Goal: Task Accomplishment & Management: Use online tool/utility

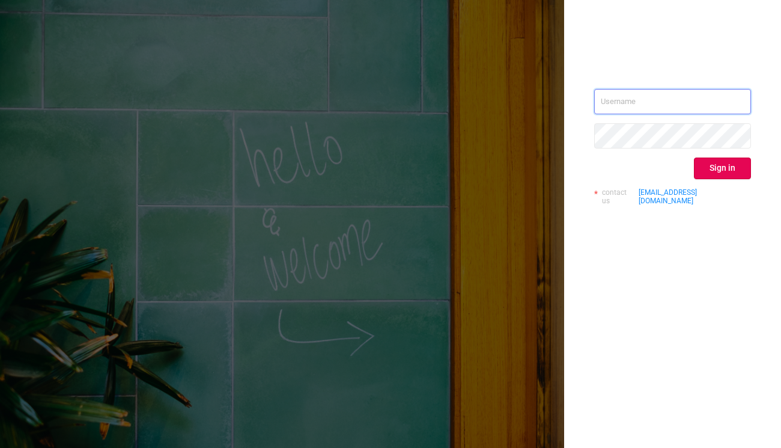
click at [630, 94] on input "text" at bounding box center [672, 101] width 157 height 25
click at [632, 102] on input "text" at bounding box center [672, 101] width 157 height 25
click at [626, 114] on div "Sign in contact us [EMAIL_ADDRESS][DOMAIN_NAME]" at bounding box center [672, 152] width 157 height 126
click at [674, 90] on input "text" at bounding box center [672, 101] width 157 height 25
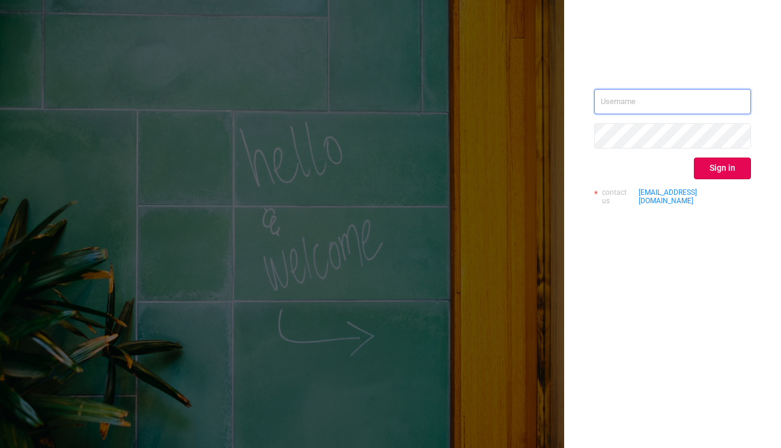
paste input "[PERSON_NAME][EMAIL_ADDRESS][DOMAIN_NAME]"
type input "[PERSON_NAME][EMAIL_ADDRESS][DOMAIN_NAME]"
click at [655, 148] on div "[PERSON_NAME][EMAIL_ADDRESS][DOMAIN_NAME] Sign in contact us [EMAIL_ADDRESS][DO…" at bounding box center [672, 152] width 157 height 126
click at [728, 165] on button "Sign in" at bounding box center [722, 168] width 57 height 22
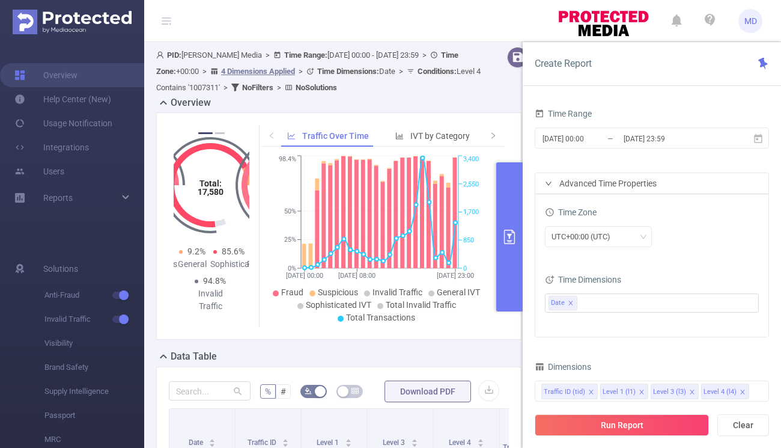
click at [493, 19] on header "MD" at bounding box center [390, 21] width 781 height 42
click at [564, 139] on input "[DATE] 00:00" at bounding box center [590, 138] width 97 height 16
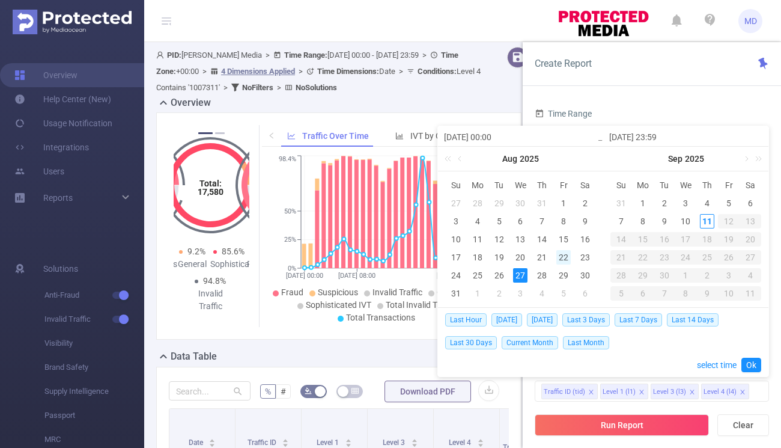
click at [566, 257] on div "22" at bounding box center [564, 257] width 14 height 14
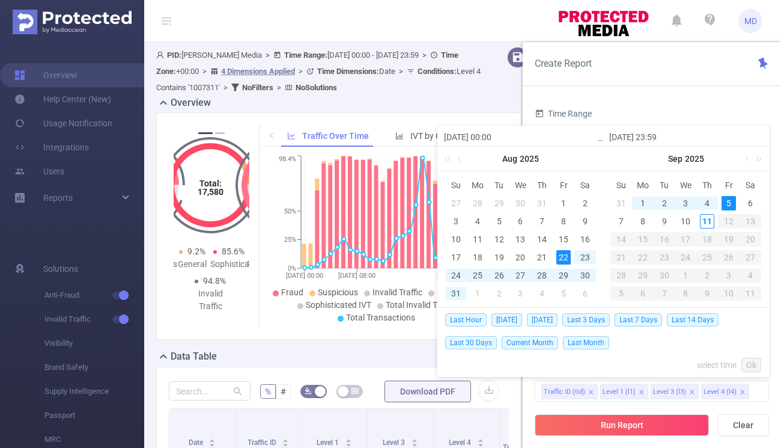
click at [737, 198] on td "5" at bounding box center [729, 203] width 22 height 18
type input "[DATE] 00:00"
type input "[DATE] 23:59"
type input "[DATE] 00:00"
type input "[DATE] 23:59"
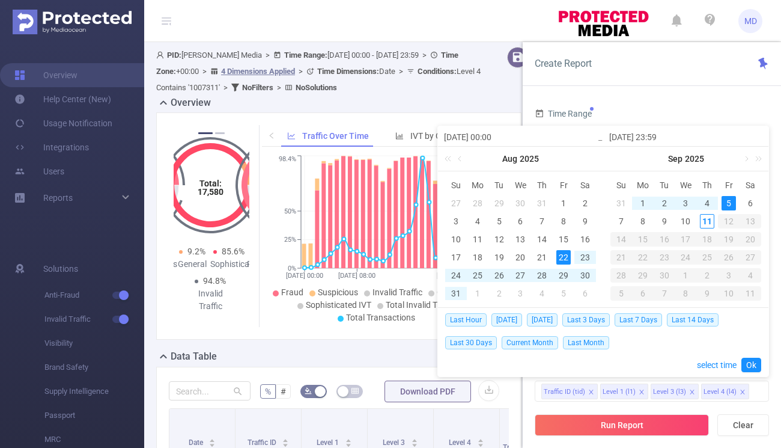
click at [518, 141] on input "[DATE] 00:00" at bounding box center [520, 137] width 153 height 14
click at [724, 200] on div "5" at bounding box center [729, 203] width 14 height 14
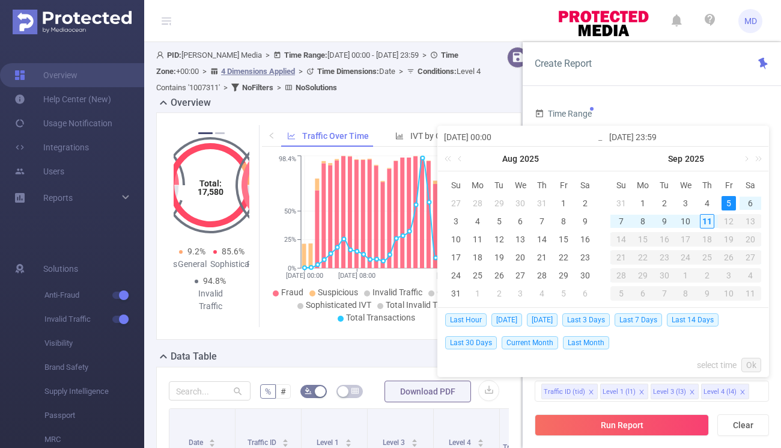
click at [729, 200] on div "5" at bounding box center [729, 203] width 14 height 14
type input "[DATE] 00:00"
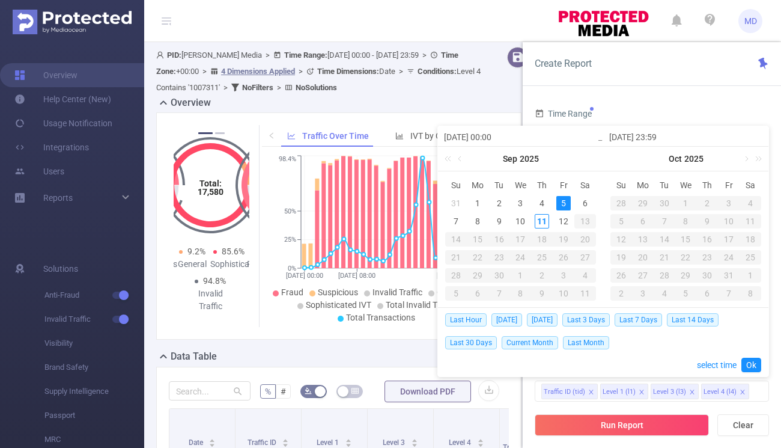
click at [515, 133] on input "[DATE] 00:00" at bounding box center [520, 137] width 153 height 14
click at [559, 203] on div "5" at bounding box center [564, 203] width 14 height 14
click at [638, 132] on input "[DATE] 23:59" at bounding box center [686, 137] width 153 height 14
click at [542, 222] on div "11" at bounding box center [542, 221] width 14 height 14
type input "[DATE] 23:59"
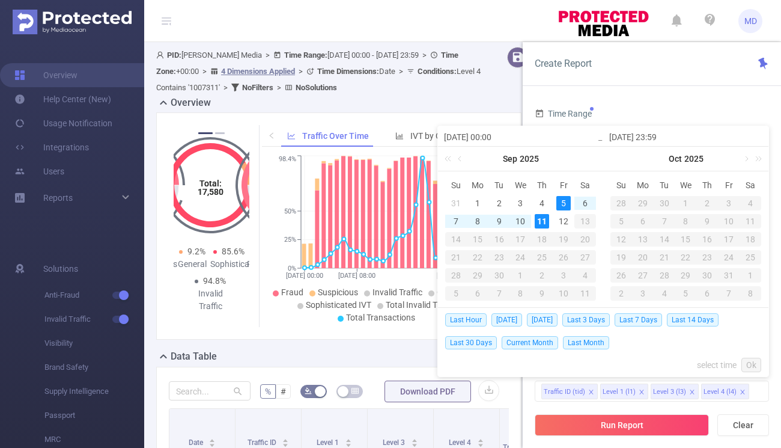
type input "[DATE] 23:59"
click at [751, 363] on link "Ok" at bounding box center [752, 365] width 20 height 14
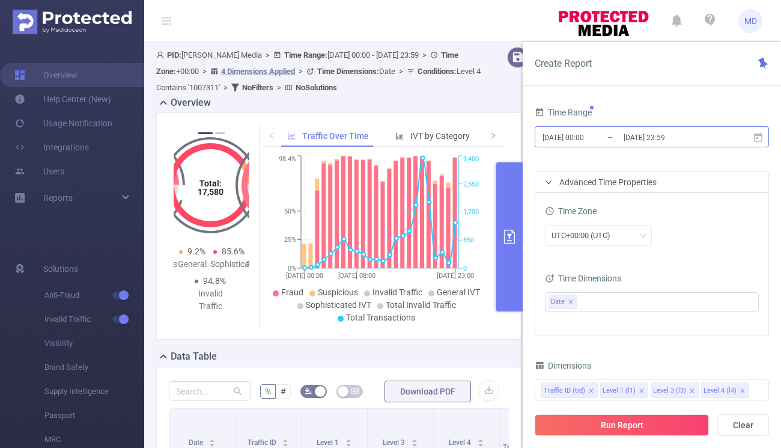
click at [585, 136] on input "[DATE] 00:00" at bounding box center [590, 137] width 97 height 16
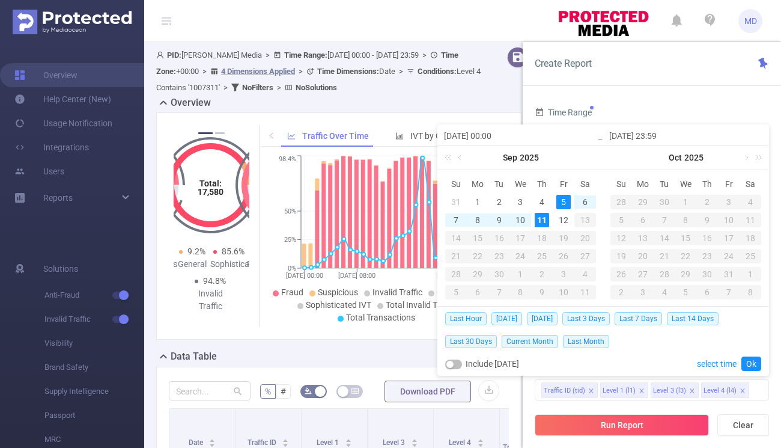
click at [648, 134] on input "[DATE] 23:59" at bounding box center [686, 136] width 153 height 14
click at [524, 221] on div "10" at bounding box center [520, 220] width 14 height 14
click at [538, 201] on div "4" at bounding box center [542, 202] width 14 height 14
type input "[DATE] 00:00"
type input "[DATE] 23:59"
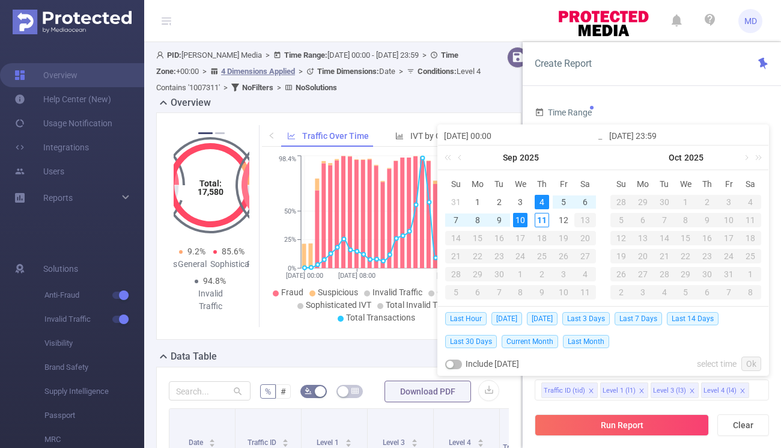
type input "[DATE] 00:00"
type input "[DATE] 23:59"
click at [752, 363] on link "Ok" at bounding box center [752, 363] width 20 height 14
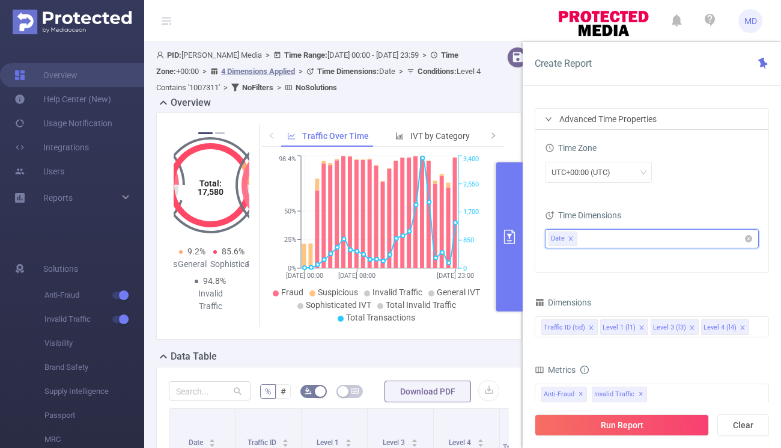
click at [570, 237] on icon "icon: close" at bounding box center [571, 239] width 6 height 6
click at [594, 240] on ul at bounding box center [648, 239] width 198 height 18
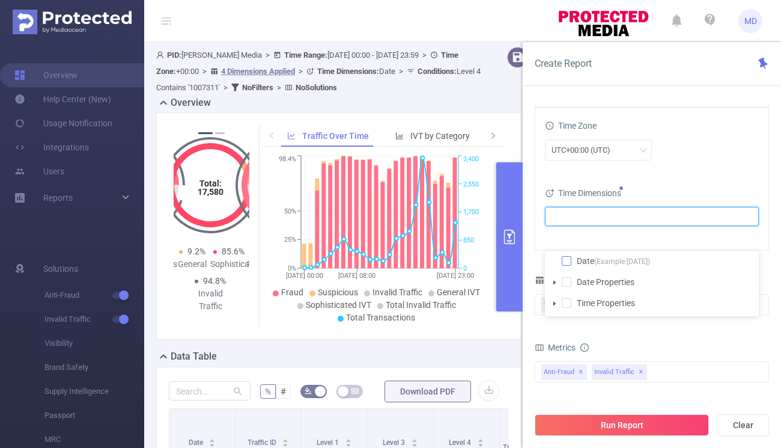
click at [566, 263] on span at bounding box center [567, 261] width 10 height 10
click at [658, 174] on div "Time Zone UTC+00:00 (UTC) Time Dimensions Date" at bounding box center [652, 179] width 233 height 142
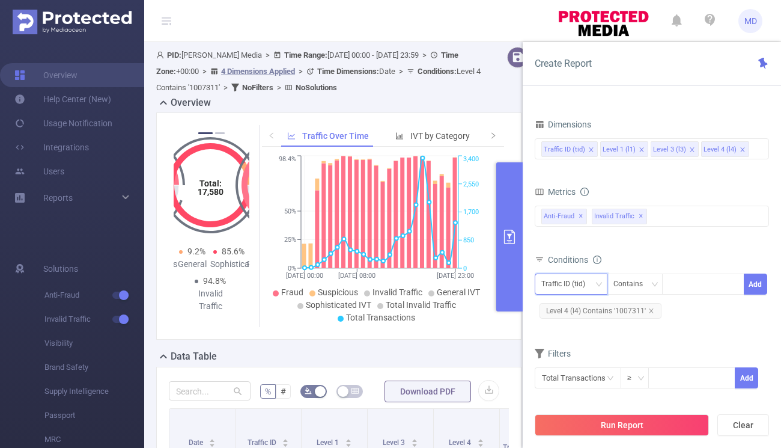
click at [569, 286] on div "Traffic ID (tid)" at bounding box center [568, 284] width 52 height 20
click at [687, 323] on div "Traffic ID (tid) Contains Add Level 4 (l4) Contains '1007311'" at bounding box center [652, 298] width 234 height 55
click at [653, 311] on span "Level 4 (l4) Contains '1007311'" at bounding box center [601, 311] width 122 height 16
click at [649, 309] on icon "icon: close" at bounding box center [652, 311] width 6 height 6
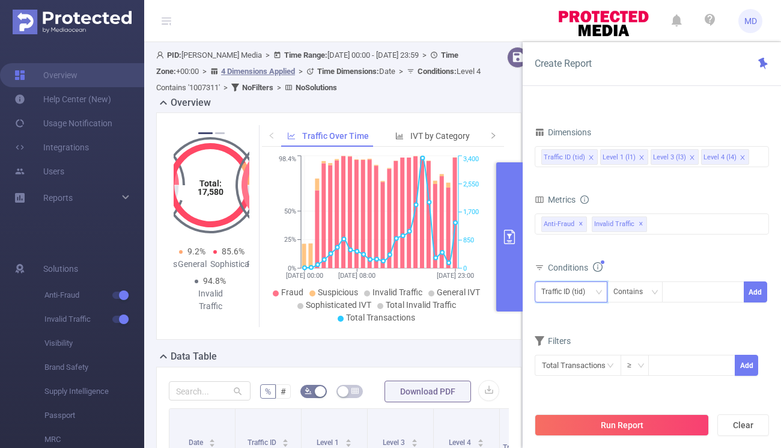
click at [575, 291] on div "Traffic ID (tid)" at bounding box center [568, 292] width 52 height 20
click at [639, 322] on form "Dimensions Traffic ID (tid) Level 1 (l1) Level 3 (l3) Level 4 (l4) Metrics Tota…" at bounding box center [652, 257] width 234 height 267
click at [596, 292] on icon "icon: down" at bounding box center [599, 293] width 7 height 7
click at [651, 327] on form "Dimensions Traffic ID (tid) Level 1 (l1) Level 3 (l3) Level 4 (l4) Metrics Tota…" at bounding box center [652, 258] width 234 height 267
click at [549, 295] on div "Traffic ID (tid)" at bounding box center [568, 293] width 52 height 20
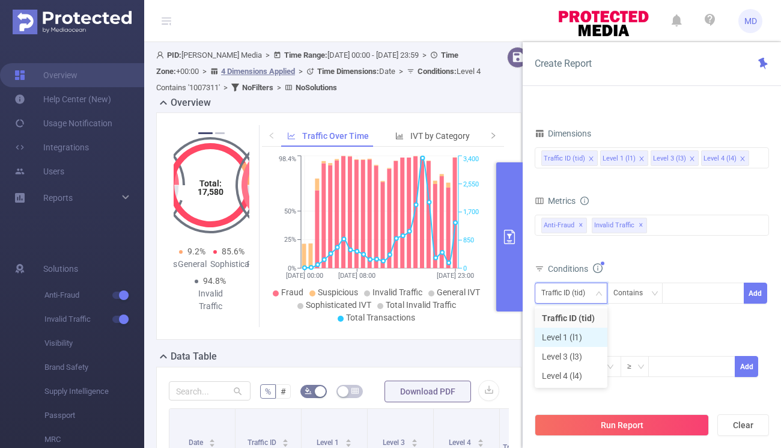
click at [550, 340] on li "Level 1 (l1)" at bounding box center [571, 337] width 73 height 19
click at [679, 291] on div at bounding box center [703, 293] width 69 height 20
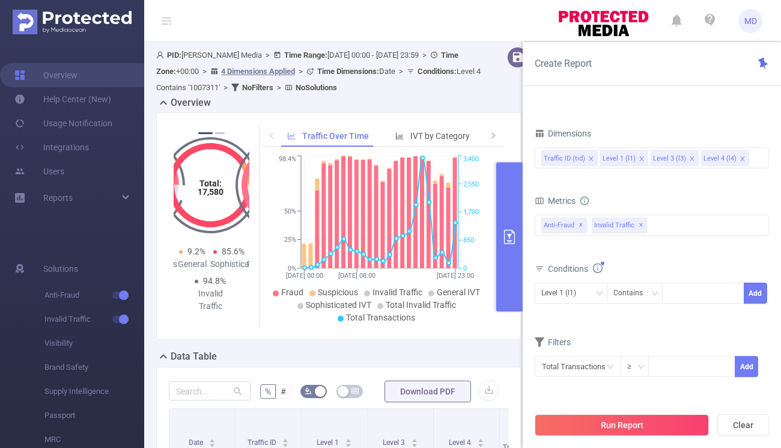
click at [602, 341] on div "Filters" at bounding box center [652, 344] width 234 height 20
click at [599, 292] on icon "icon: down" at bounding box center [599, 293] width 7 height 7
click at [569, 316] on li "Traffic ID (tid)" at bounding box center [571, 317] width 73 height 19
click at [634, 316] on div "Conditions Traffic ID (tid) Contains Add" at bounding box center [652, 289] width 234 height 59
click at [608, 362] on icon "icon: close-circle" at bounding box center [610, 365] width 7 height 7
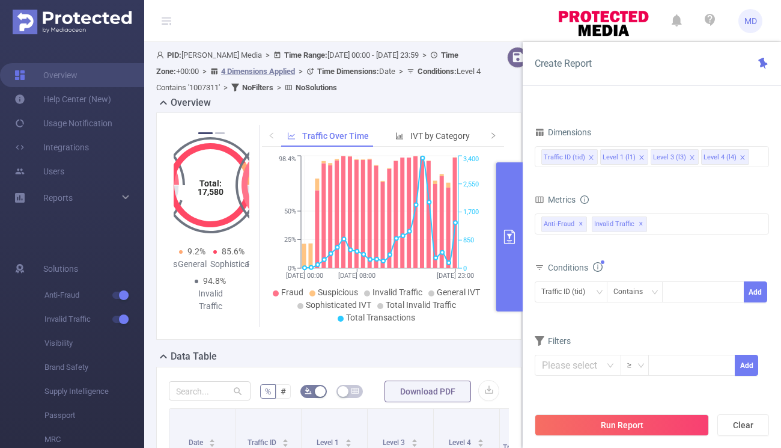
click at [559, 343] on span "Filters" at bounding box center [553, 341] width 36 height 10
click at [566, 366] on input "text" at bounding box center [578, 365] width 87 height 21
click at [564, 257] on li "Total Transactions" at bounding box center [577, 255] width 84 height 19
click at [745, 361] on button "Add" at bounding box center [746, 365] width 23 height 21
click at [557, 340] on span "Filters" at bounding box center [553, 341] width 36 height 10
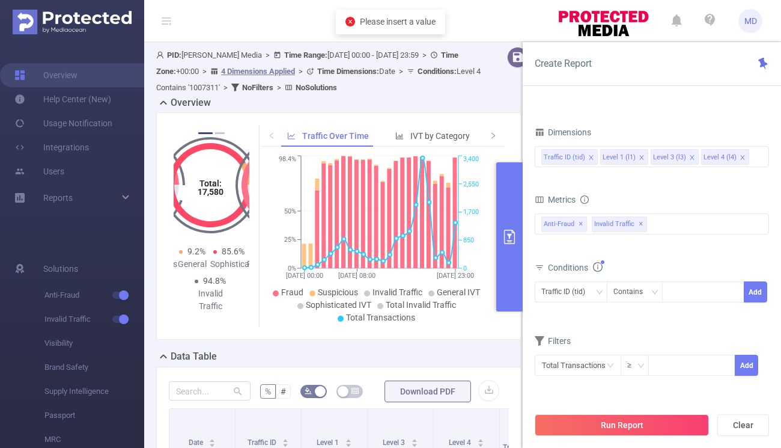
click at [576, 344] on div "Filters" at bounding box center [652, 342] width 234 height 20
click at [605, 362] on input "text" at bounding box center [578, 365] width 87 height 21
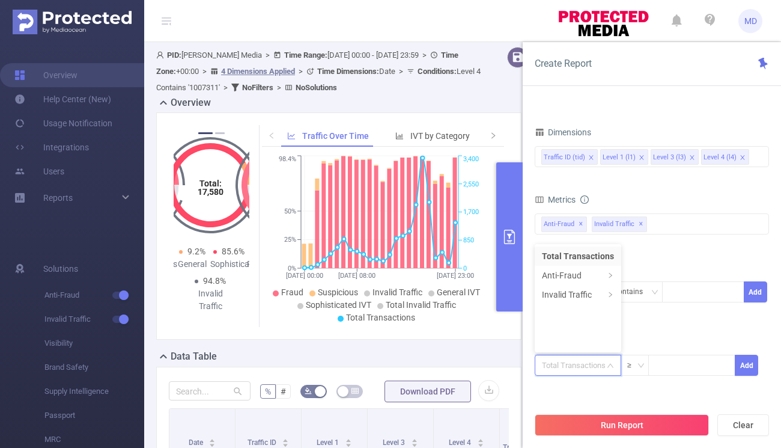
click at [566, 258] on li "Total Transactions" at bounding box center [578, 255] width 87 height 19
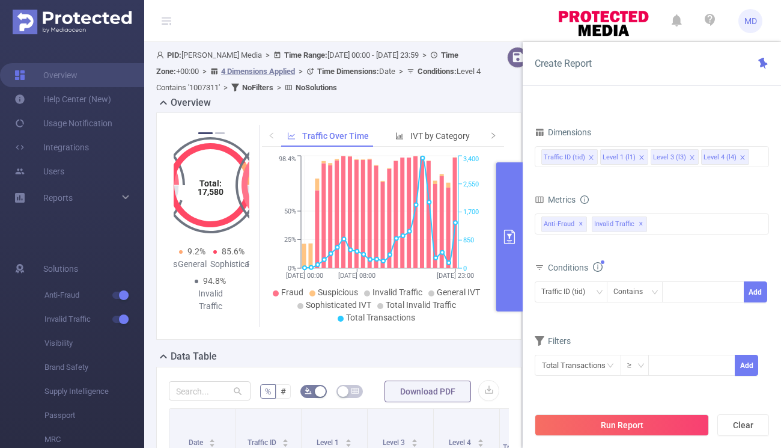
click at [645, 346] on div "Filters" at bounding box center [652, 342] width 234 height 20
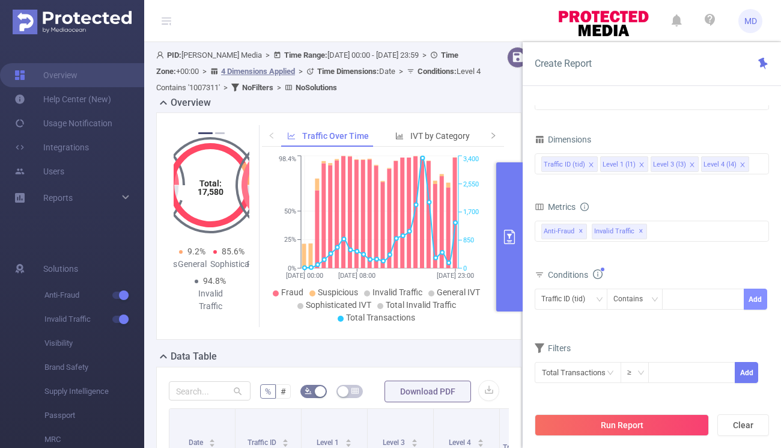
click at [756, 302] on button "Add" at bounding box center [755, 299] width 23 height 21
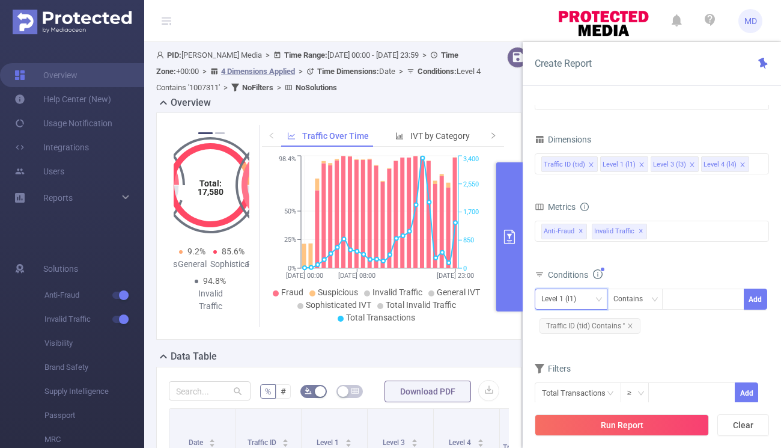
click at [563, 295] on div "Level 1 (l1)" at bounding box center [563, 299] width 43 height 20
click at [664, 338] on div "Level 1 (l1) Contains Add Traffic ID (tid) Contains ''" at bounding box center [652, 313] width 234 height 55
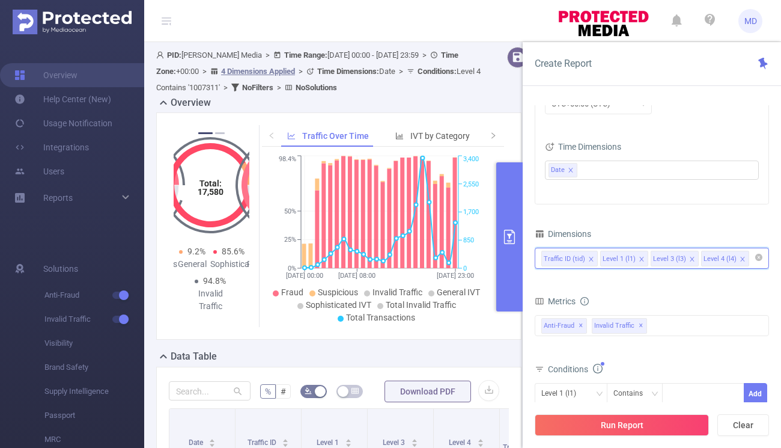
click at [752, 260] on input at bounding box center [755, 259] width 6 height 16
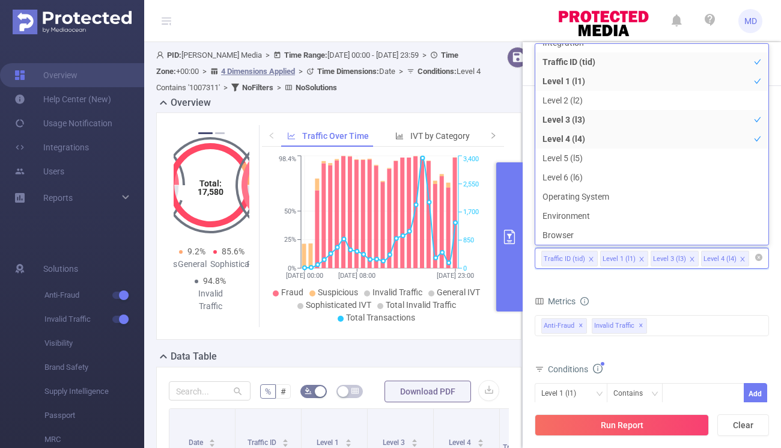
click at [639, 258] on icon "icon: close" at bounding box center [642, 259] width 6 height 6
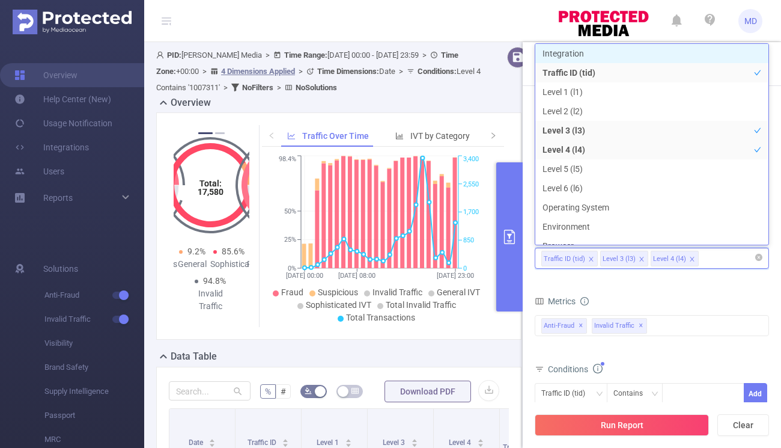
click at [639, 260] on icon "icon: close" at bounding box center [642, 259] width 6 height 6
click at [641, 260] on icon "icon: close" at bounding box center [642, 259] width 6 height 6
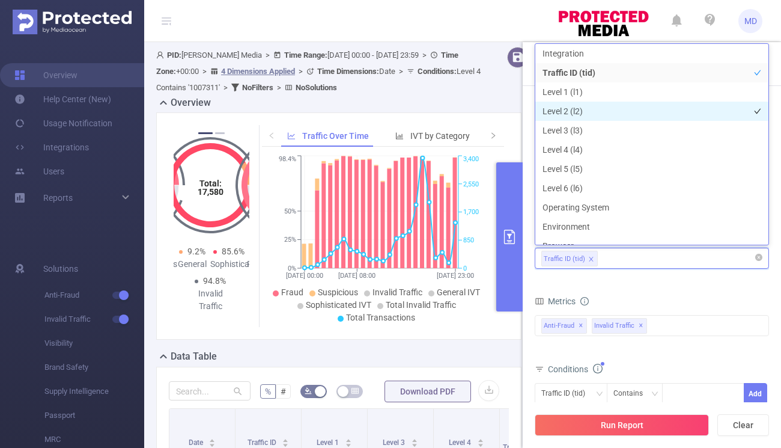
click at [570, 111] on li "Level 2 (l2)" at bounding box center [652, 111] width 233 height 19
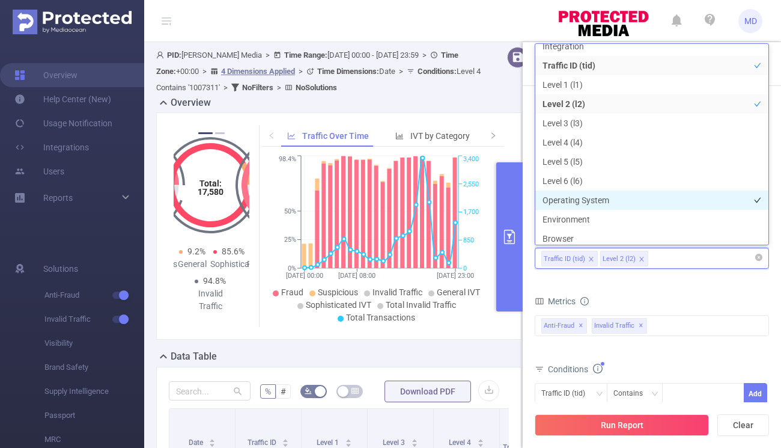
scroll to position [0, 0]
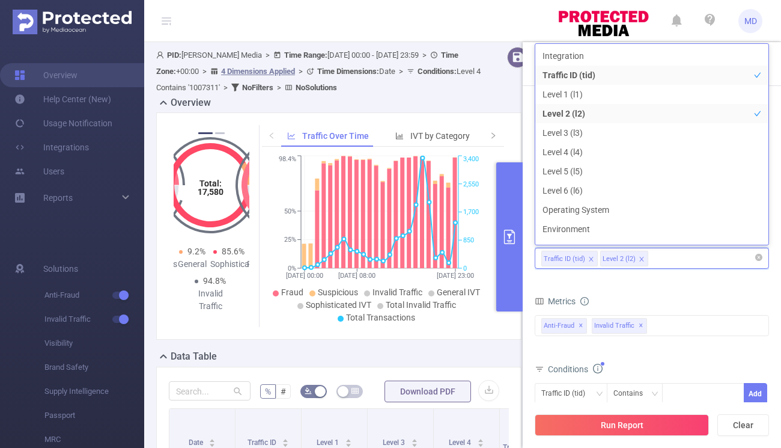
click at [647, 287] on form "Dimensions Traffic ID (tid) Level 2 (l2) Metrics Total Fraudulent Bot/Virus Hos…" at bounding box center [652, 369] width 234 height 288
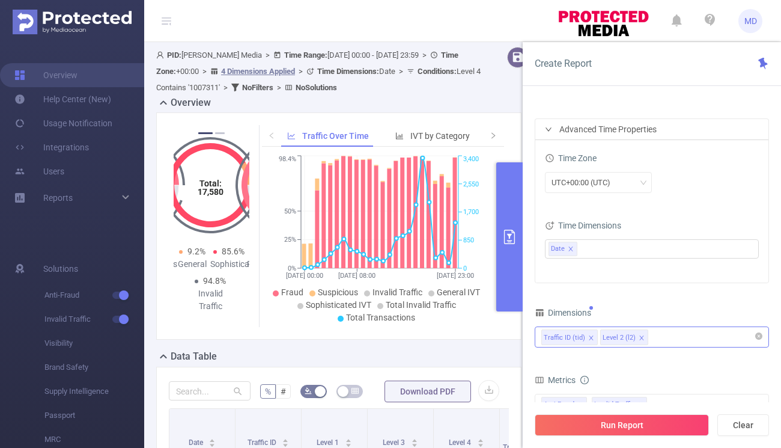
click at [642, 334] on span at bounding box center [642, 337] width 6 height 13
click at [642, 334] on div "Traffic ID (tid)" at bounding box center [652, 337] width 221 height 20
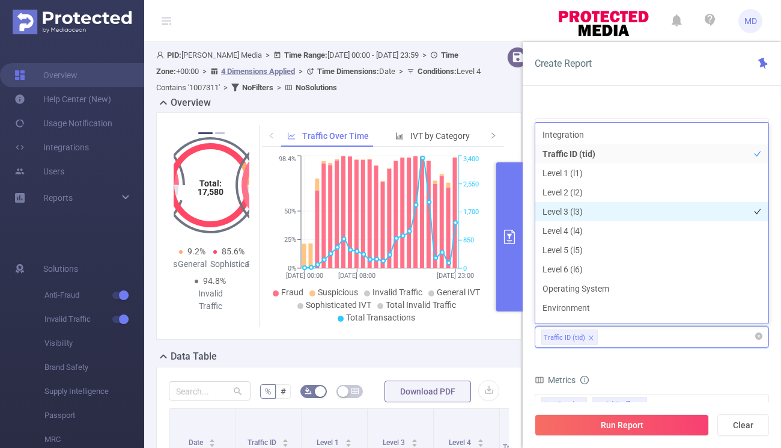
click at [592, 210] on li "Level 3 (l3)" at bounding box center [652, 211] width 233 height 19
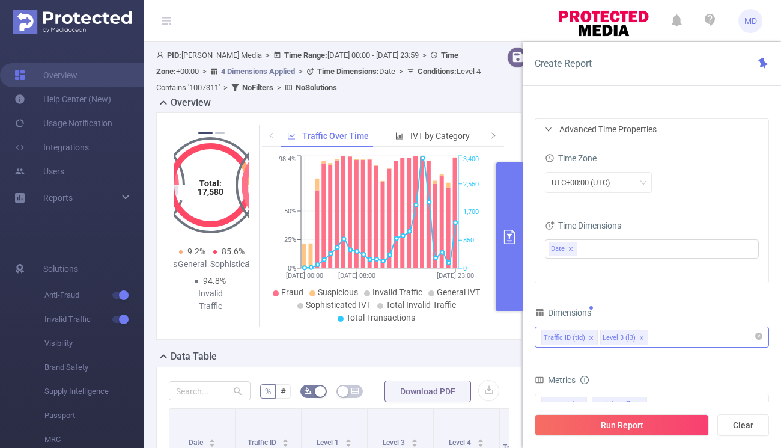
click at [611, 365] on form "Dimensions Traffic ID (tid) Level 3 (l3) Metrics Total Fraudulent Bot/Virus Hos…" at bounding box center [652, 448] width 234 height 288
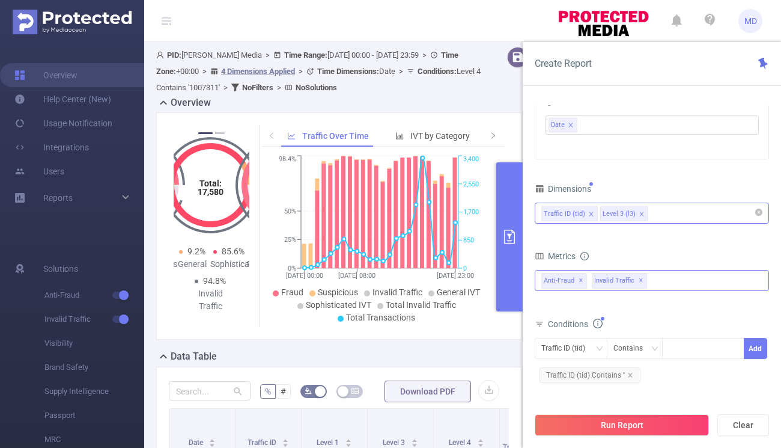
click at [664, 281] on div "Anti-Fraud ✕ Invalid Traffic ✕" at bounding box center [652, 280] width 234 height 21
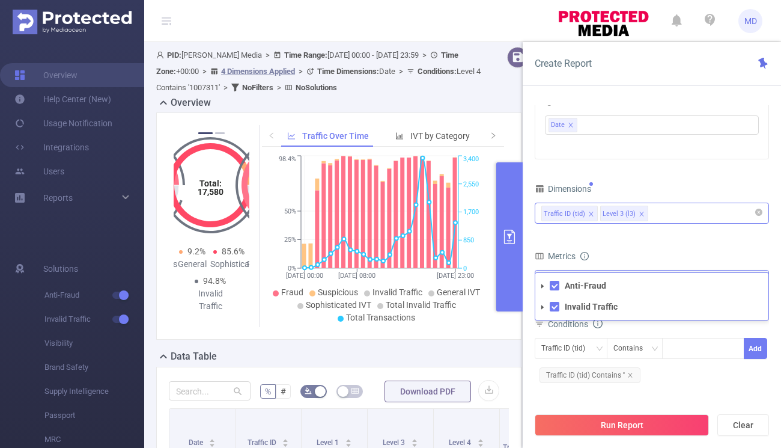
click at [543, 286] on icon "icon: caret-down" at bounding box center [543, 286] width 2 height 4
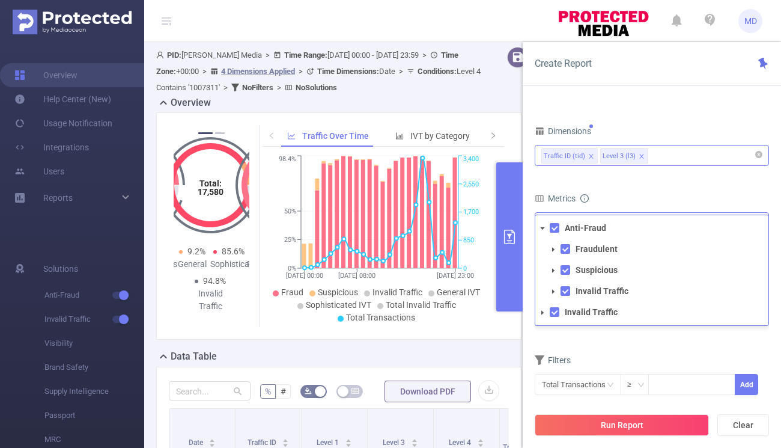
click at [540, 312] on icon "icon: caret-down" at bounding box center [543, 313] width 6 height 6
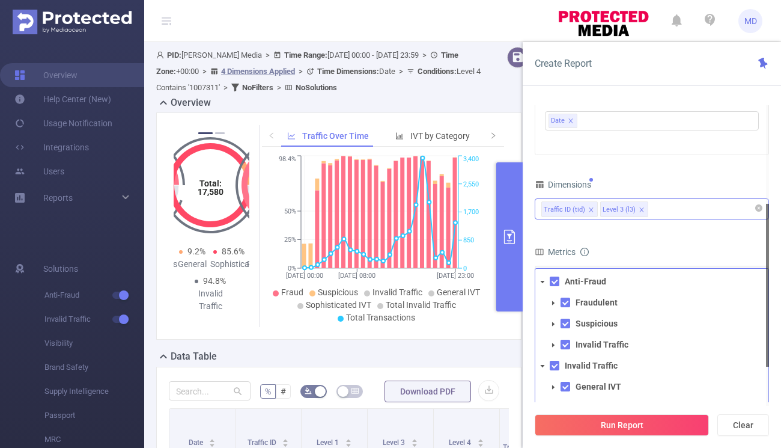
click at [623, 229] on div "Dimensions Traffic ID (tid) Level 3 (l3)" at bounding box center [652, 202] width 234 height 53
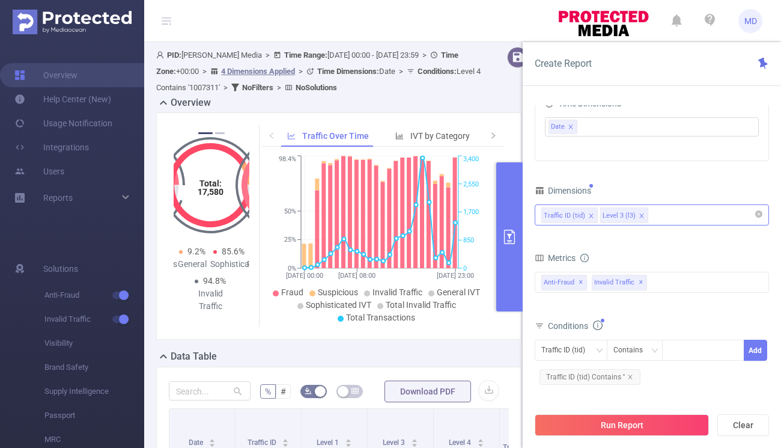
click at [661, 212] on div "Traffic ID (tid) Level 3 (l3)" at bounding box center [652, 215] width 221 height 20
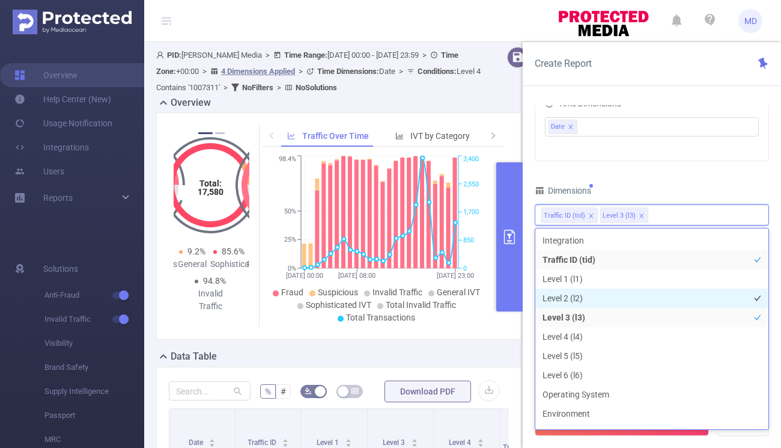
click at [584, 298] on li "Level 2 (l2)" at bounding box center [652, 298] width 233 height 19
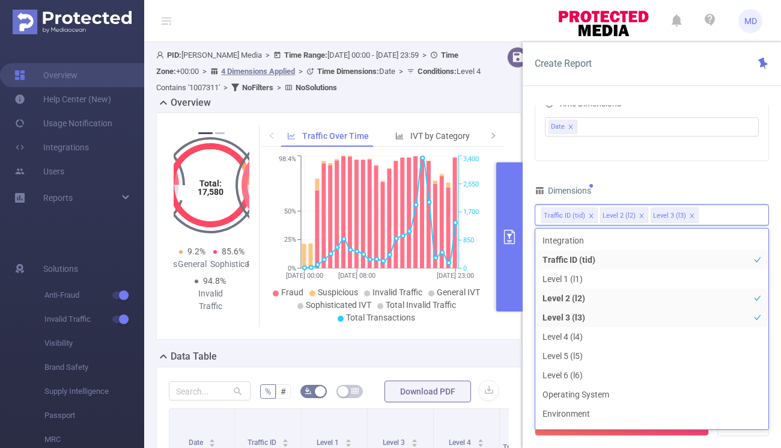
click at [621, 186] on div "Dimensions" at bounding box center [652, 192] width 234 height 20
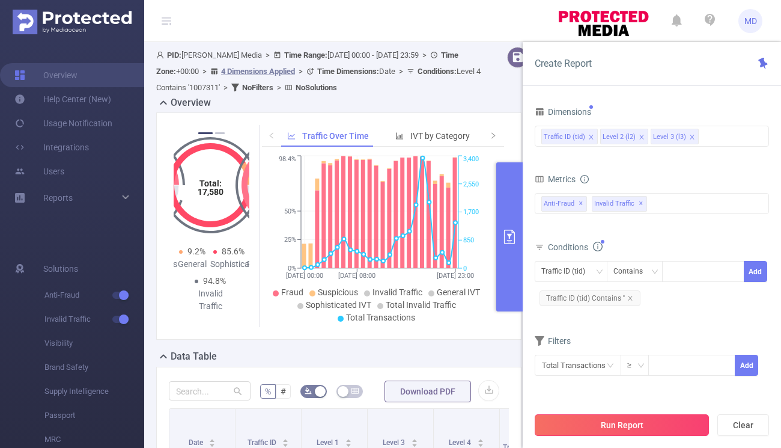
click at [630, 432] on button "Run Report" at bounding box center [622, 425] width 174 height 22
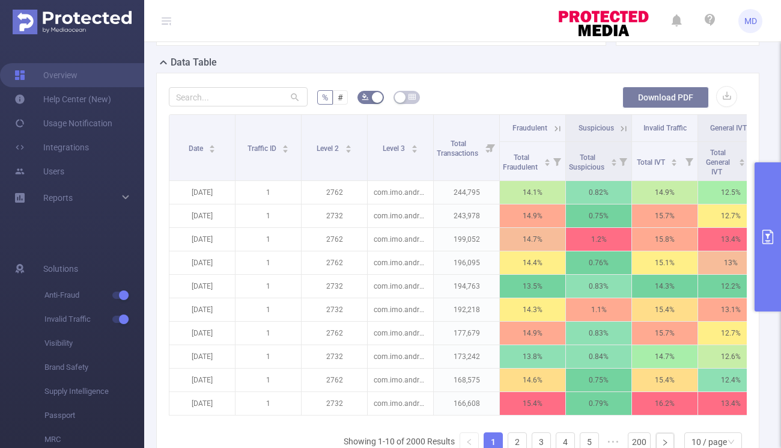
click at [670, 100] on button "Download PDF" at bounding box center [666, 98] width 87 height 22
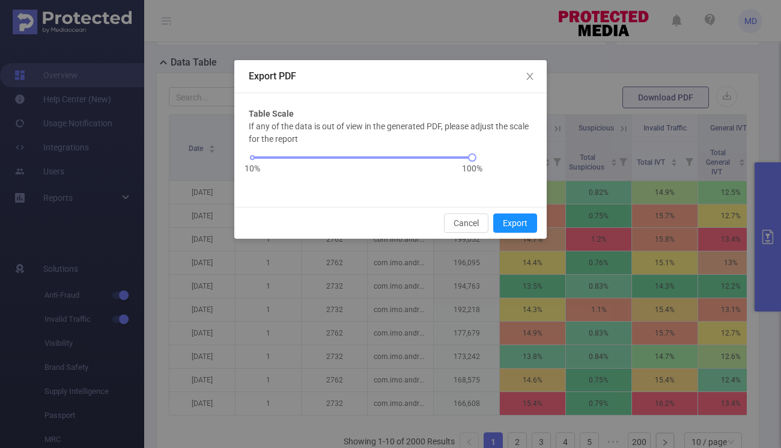
click at [562, 136] on div "Export PDF Table Scale If any of the data is out of view in the generated PDF, …" at bounding box center [390, 224] width 781 height 448
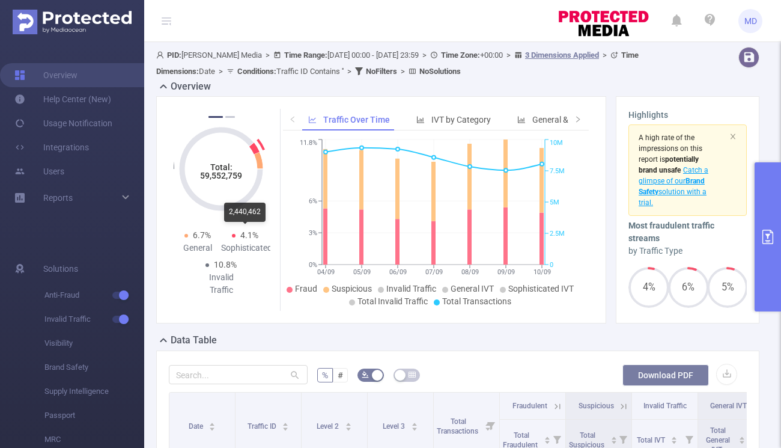
scroll to position [36, 0]
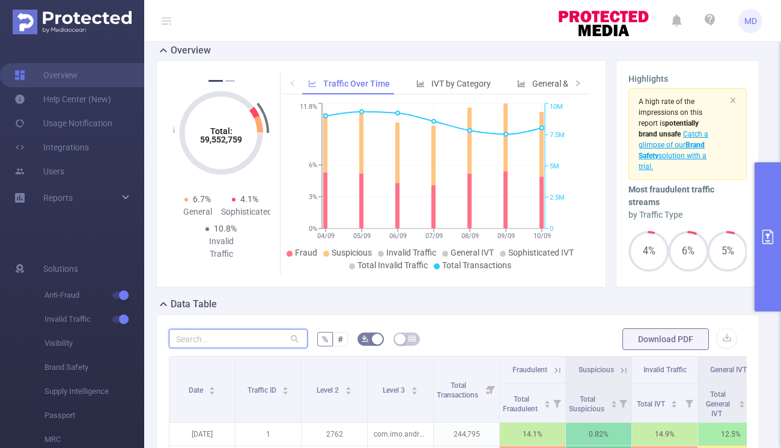
click at [239, 334] on input "text" at bounding box center [238, 338] width 139 height 19
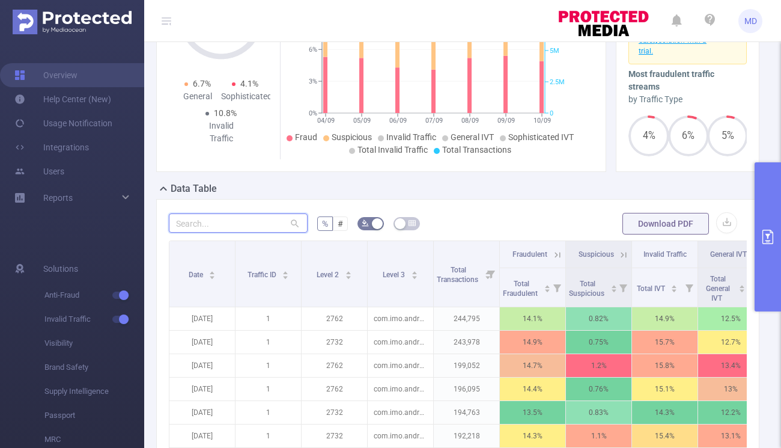
scroll to position [170, 0]
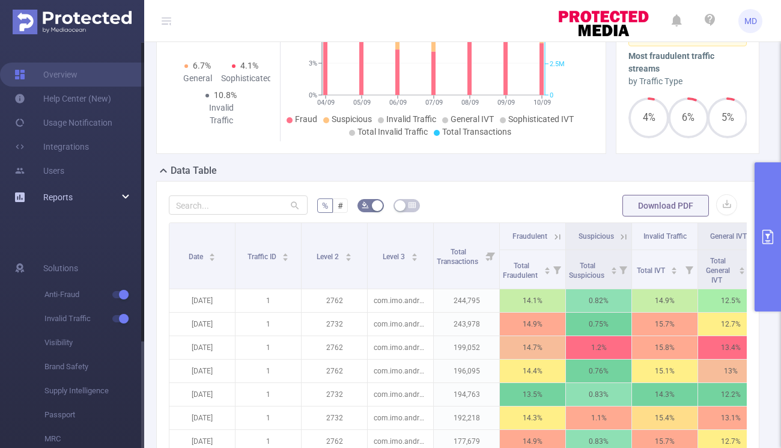
click at [126, 202] on div "Reports" at bounding box center [72, 197] width 144 height 24
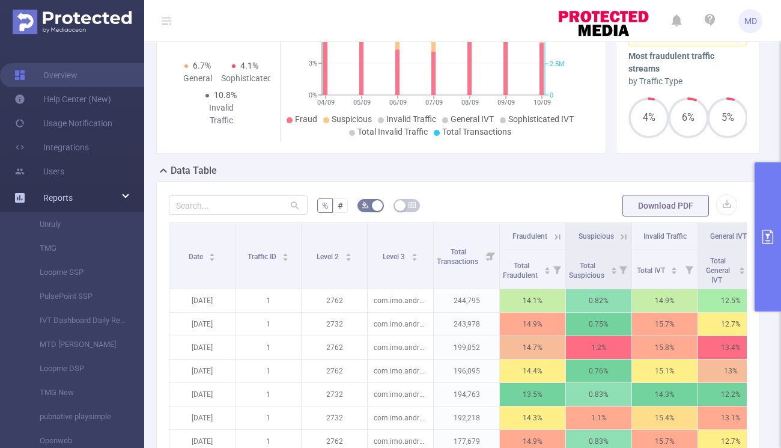
click at [126, 200] on div "Reports" at bounding box center [72, 198] width 144 height 24
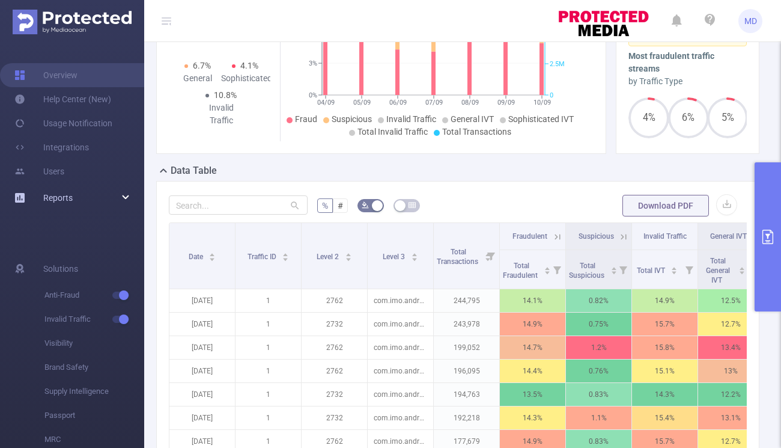
click at [57, 197] on span "Reports" at bounding box center [57, 198] width 29 height 10
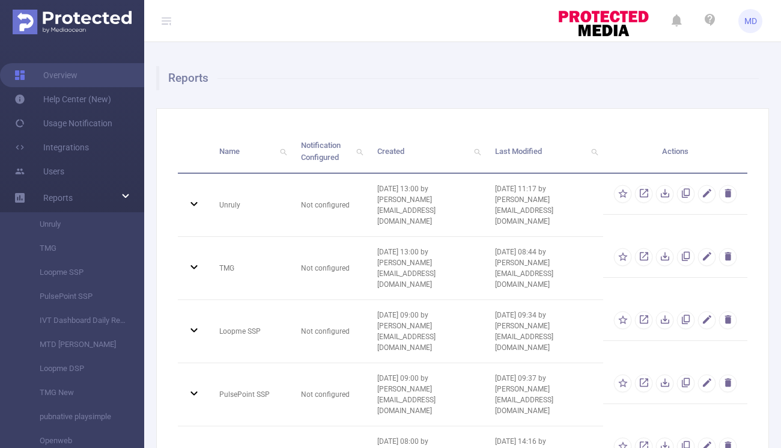
click at [265, 88] on h1 "Reports" at bounding box center [457, 78] width 603 height 24
click at [72, 198] on span "Reports" at bounding box center [57, 198] width 29 height 10
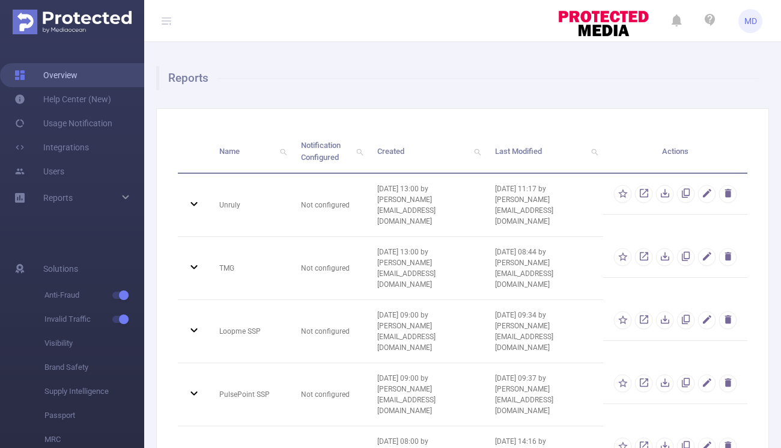
click at [78, 74] on link "Overview" at bounding box center [45, 75] width 63 height 24
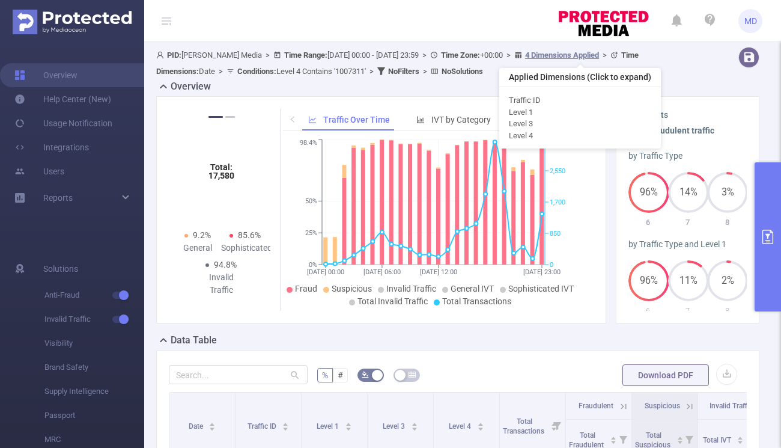
click at [559, 55] on u "4 Dimensions Applied" at bounding box center [562, 54] width 74 height 9
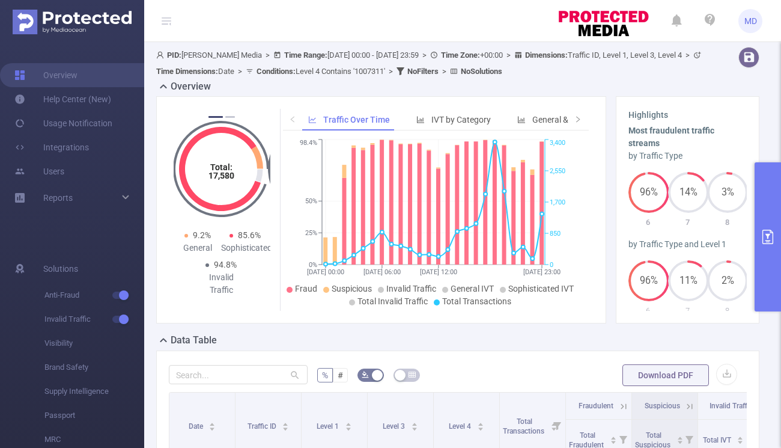
click at [218, 68] on b "Time Dimensions :" at bounding box center [187, 71] width 62 height 9
click at [296, 69] on b "Conditions :" at bounding box center [276, 71] width 39 height 9
click at [385, 70] on span "Conditions : Level 4 Contains '1007311'" at bounding box center [321, 71] width 129 height 9
click at [167, 84] on icon at bounding box center [163, 86] width 14 height 14
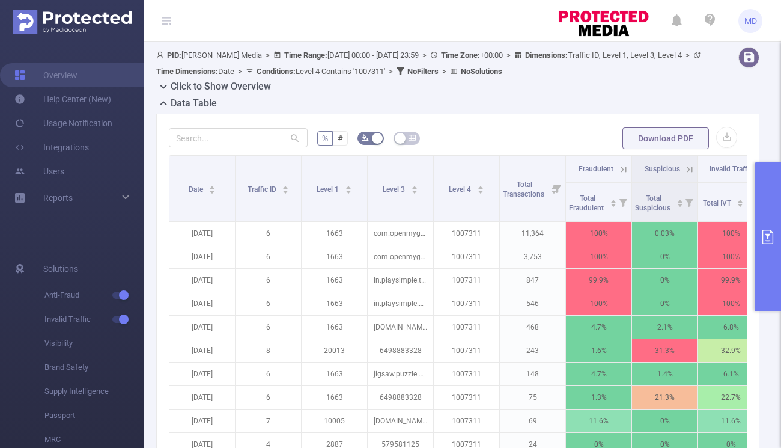
click at [171, 53] on b "PID:" at bounding box center [174, 54] width 14 height 9
click at [167, 19] on icon at bounding box center [167, 21] width 10 height 10
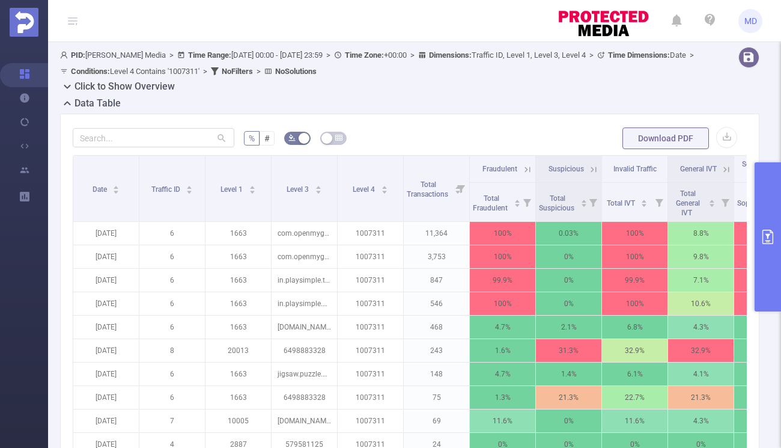
click at [70, 20] on icon at bounding box center [73, 20] width 10 height 1
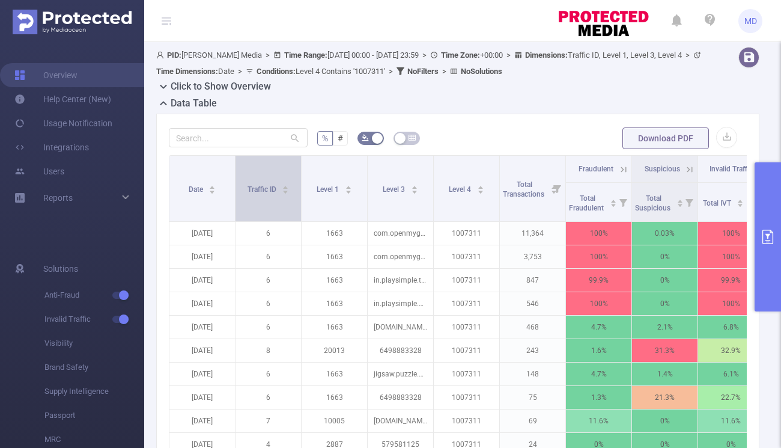
click at [266, 191] on span "Traffic ID" at bounding box center [263, 189] width 31 height 8
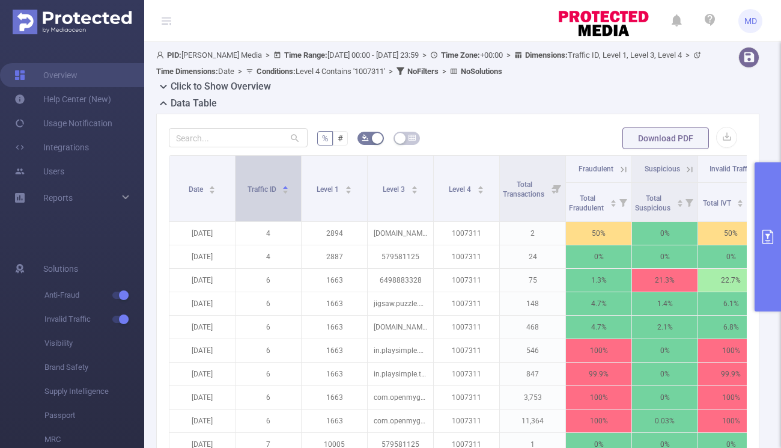
click at [266, 191] on span "Traffic ID" at bounding box center [263, 189] width 31 height 8
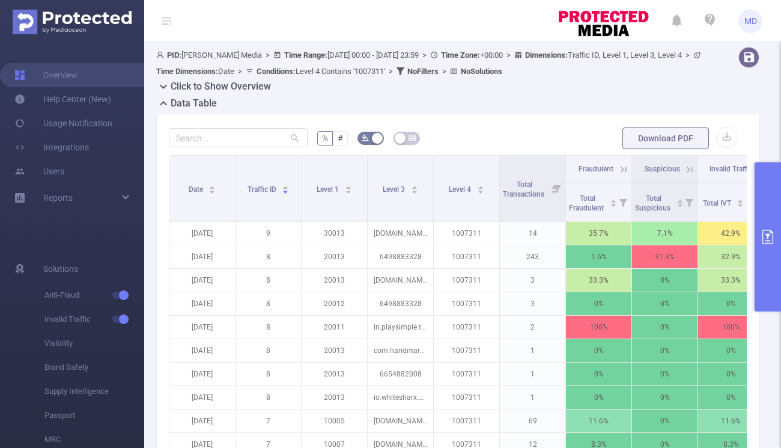
click at [296, 68] on b "Conditions :" at bounding box center [276, 71] width 39 height 9
click at [397, 71] on span ">" at bounding box center [390, 71] width 11 height 9
click at [745, 22] on span "MD" at bounding box center [751, 21] width 13 height 24
click at [59, 172] on link "Users" at bounding box center [39, 171] width 50 height 24
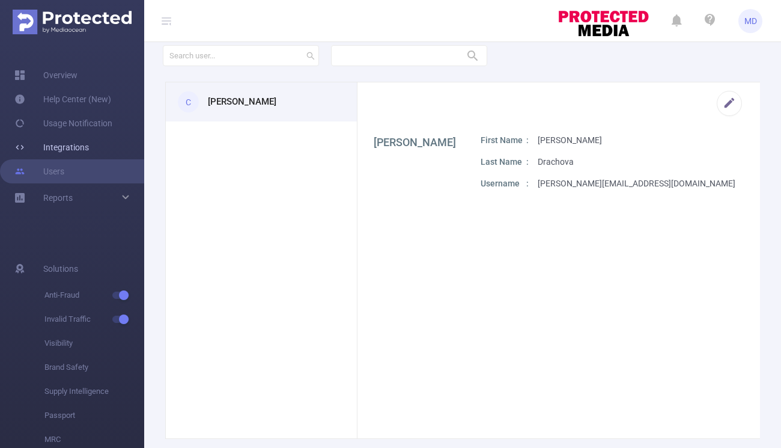
click at [63, 145] on link "Integrations" at bounding box center [51, 147] width 75 height 24
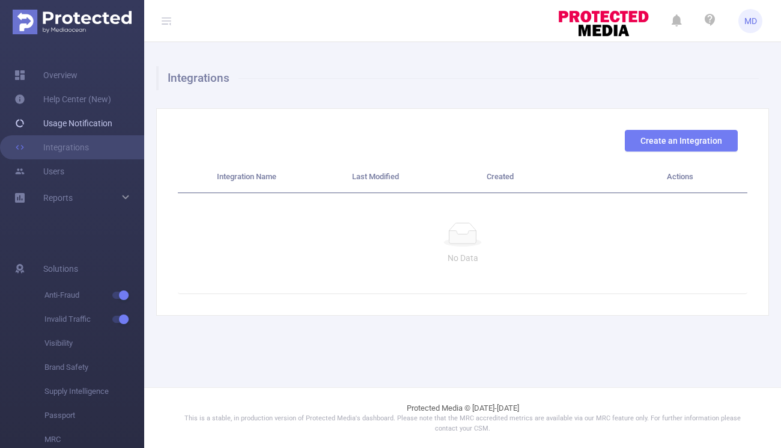
click at [67, 125] on link "Usage Notification" at bounding box center [63, 123] width 98 height 24
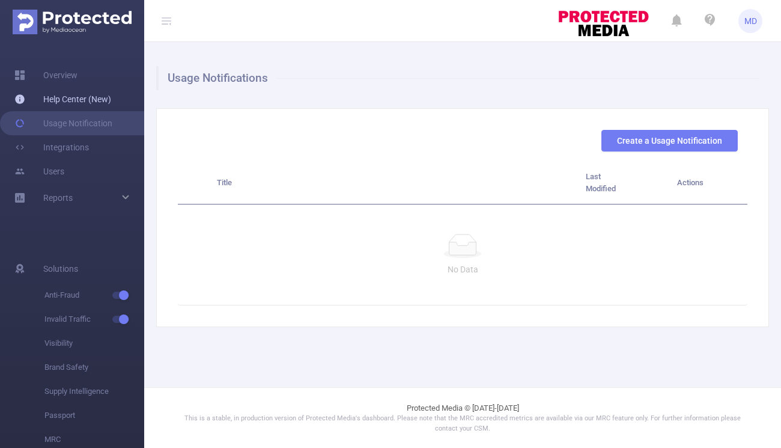
click at [63, 96] on link "Help Center (New)" at bounding box center [62, 99] width 97 height 24
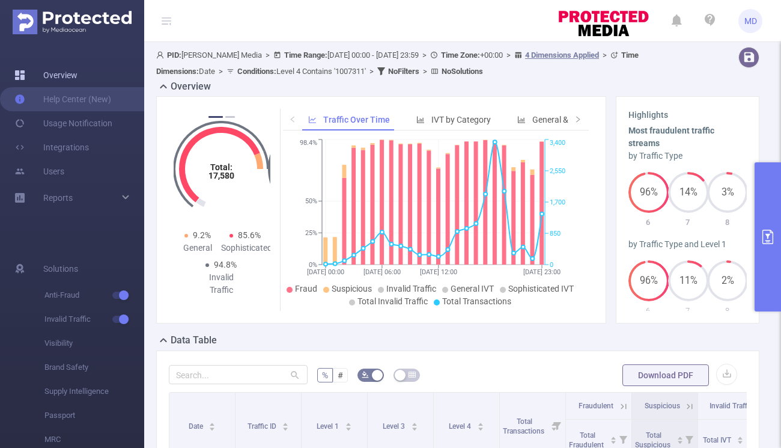
click at [78, 73] on link "Overview" at bounding box center [45, 75] width 63 height 24
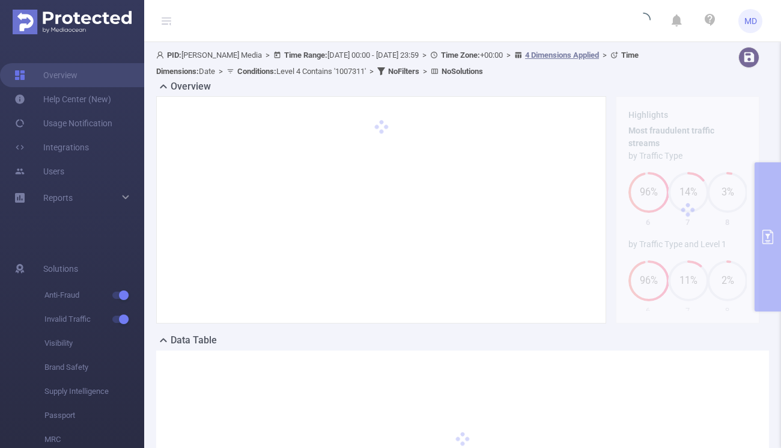
click at [267, 79] on div "Overview" at bounding box center [462, 87] width 613 height 17
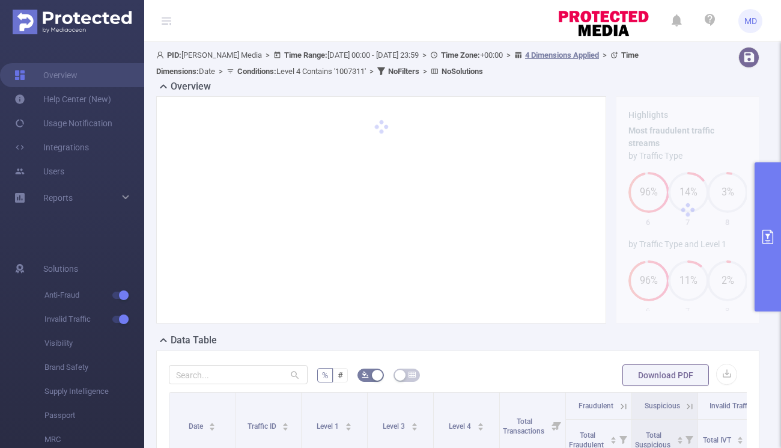
click at [385, 68] on icon at bounding box center [381, 71] width 8 height 8
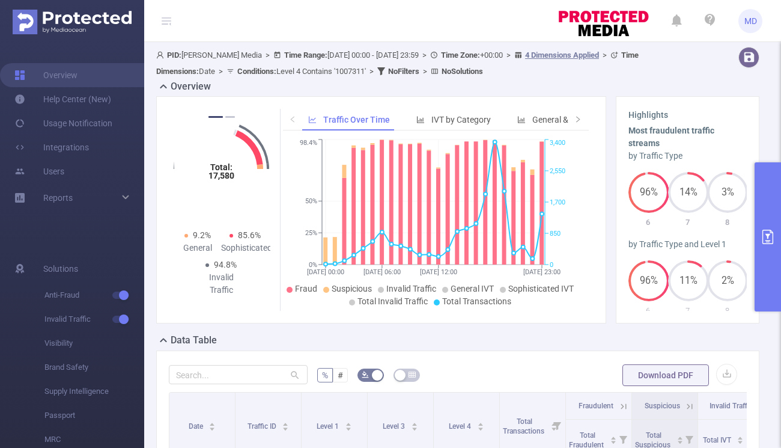
click at [420, 74] on b "No Filters" at bounding box center [403, 71] width 31 height 9
click at [470, 74] on b "No Solutions" at bounding box center [462, 71] width 41 height 9
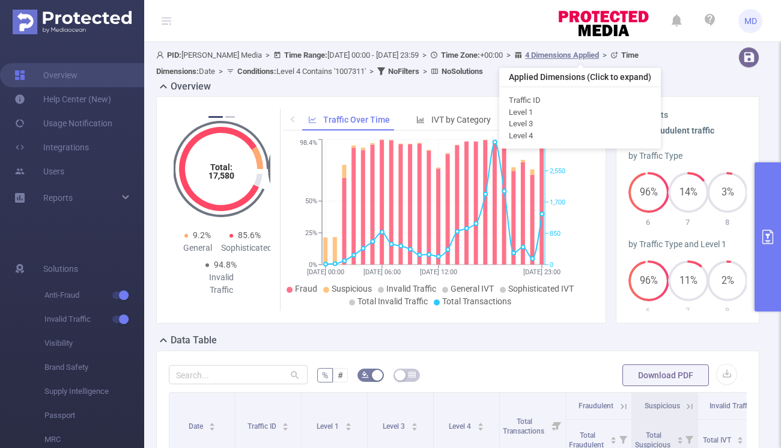
click at [559, 54] on u "4 Dimensions Applied" at bounding box center [562, 54] width 74 height 9
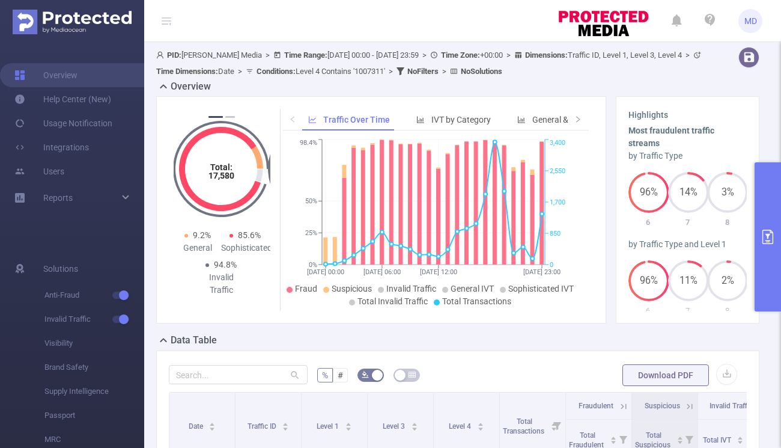
click at [649, 57] on span "Dimensions : Traffic ID, Level 1, Level 3, Level 4" at bounding box center [603, 54] width 157 height 9
click at [568, 55] on b "Dimensions :" at bounding box center [546, 54] width 43 height 9
click at [522, 52] on icon at bounding box center [519, 55] width 8 height 8
click at [771, 235] on icon "primary" at bounding box center [768, 237] width 14 height 14
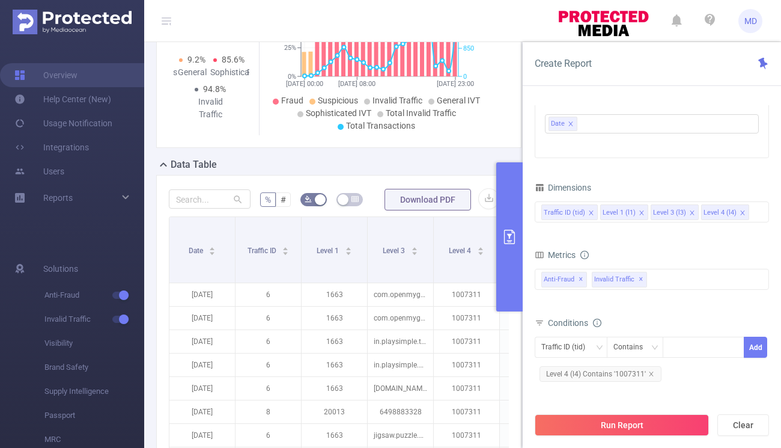
scroll to position [191, 0]
click at [639, 210] on icon "icon: close" at bounding box center [642, 213] width 6 height 6
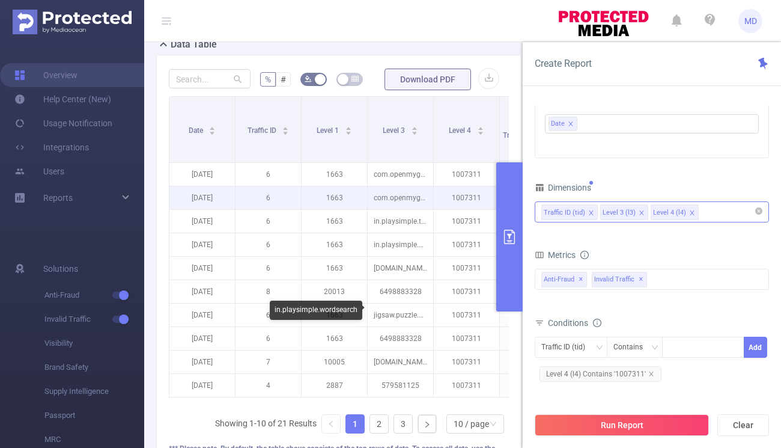
scroll to position [314, 0]
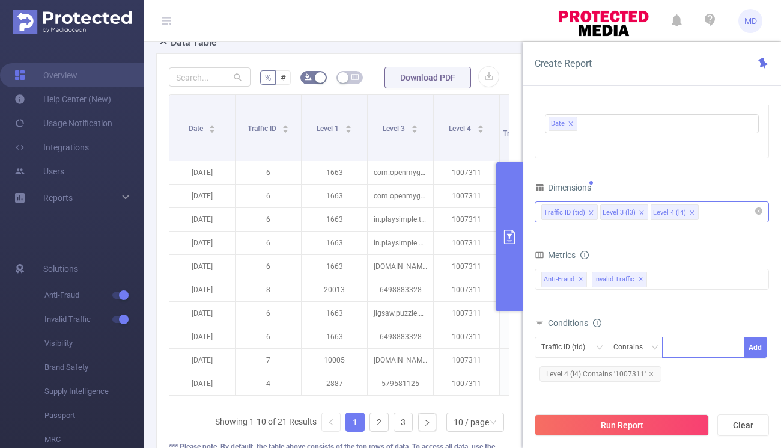
click at [694, 344] on div at bounding box center [703, 347] width 69 height 20
type input "3"
click at [721, 370] on li "3" at bounding box center [703, 371] width 82 height 19
click at [753, 346] on button "Add" at bounding box center [755, 347] width 23 height 21
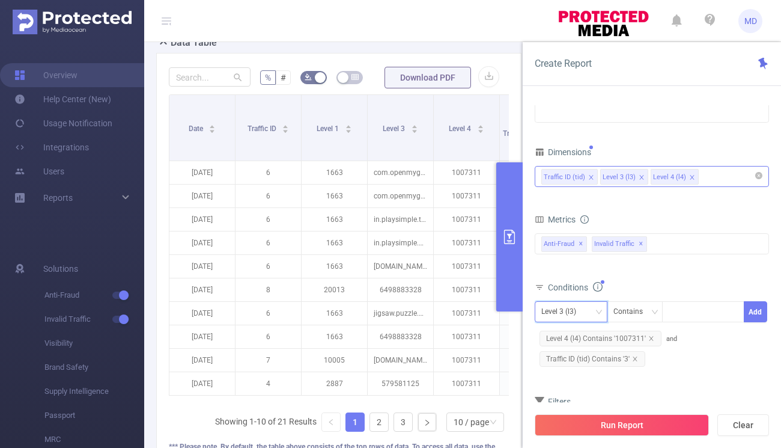
click at [600, 309] on icon "icon: down" at bounding box center [599, 311] width 7 height 7
click at [577, 335] on li "Traffic ID (tid)" at bounding box center [571, 336] width 73 height 19
click at [692, 316] on div at bounding box center [703, 312] width 69 height 20
type input "8"
click at [758, 309] on button "Add" at bounding box center [755, 311] width 23 height 21
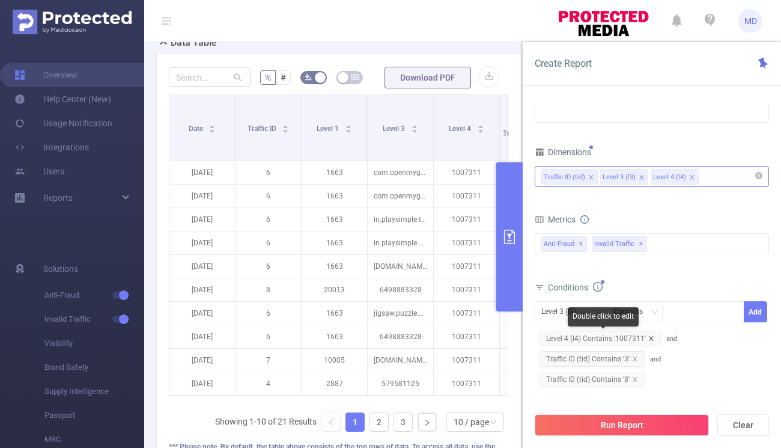
click at [651, 337] on icon "icon: close" at bounding box center [652, 338] width 6 height 6
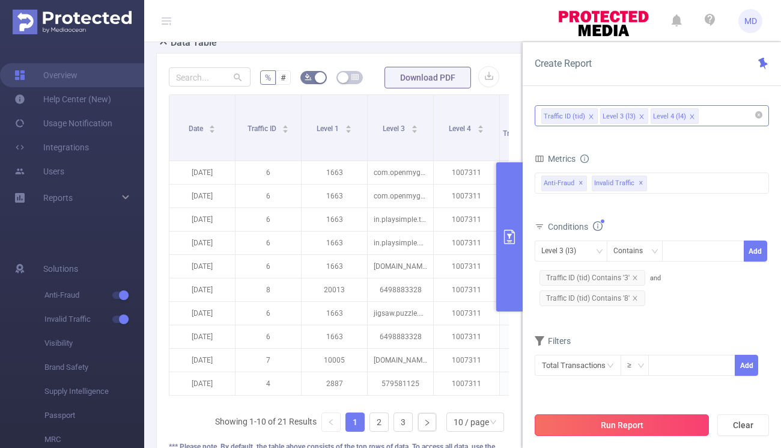
click at [611, 426] on button "Run Report" at bounding box center [622, 425] width 174 height 22
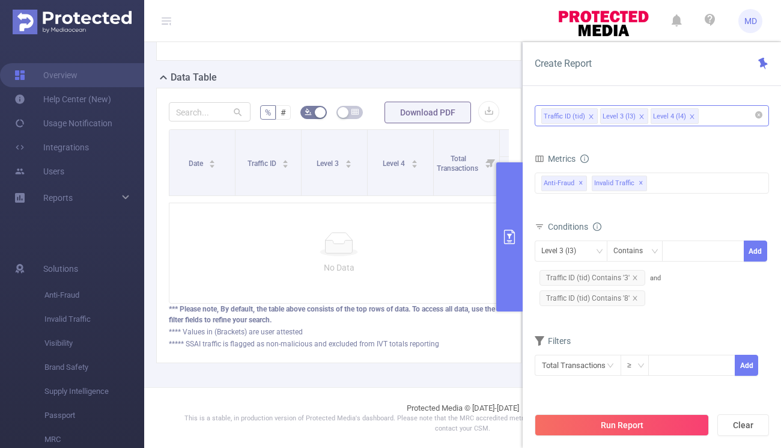
scroll to position [126, 0]
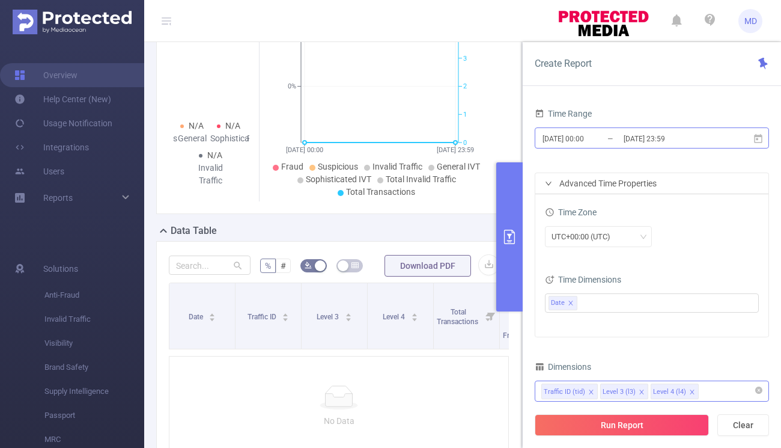
click at [561, 134] on input "[DATE] 00:00" at bounding box center [590, 138] width 97 height 16
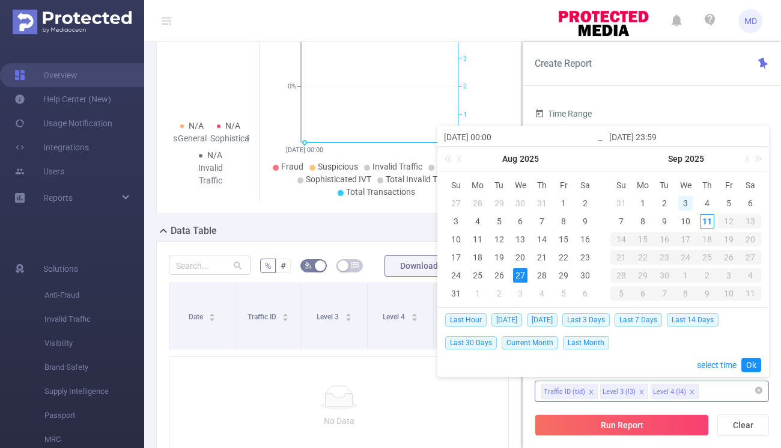
click at [685, 200] on div "3" at bounding box center [686, 203] width 14 height 14
click at [683, 219] on div "10" at bounding box center [686, 221] width 14 height 14
type input "[DATE] 00:00"
type input "[DATE] 23:59"
type input "[DATE] 00:00"
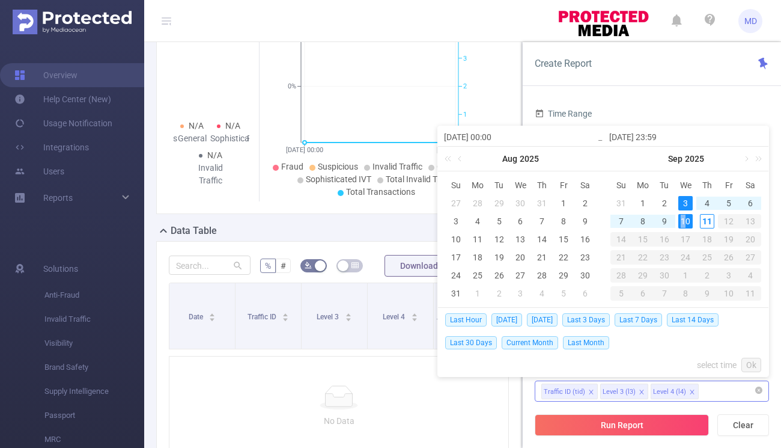
type input "[DATE] 23:59"
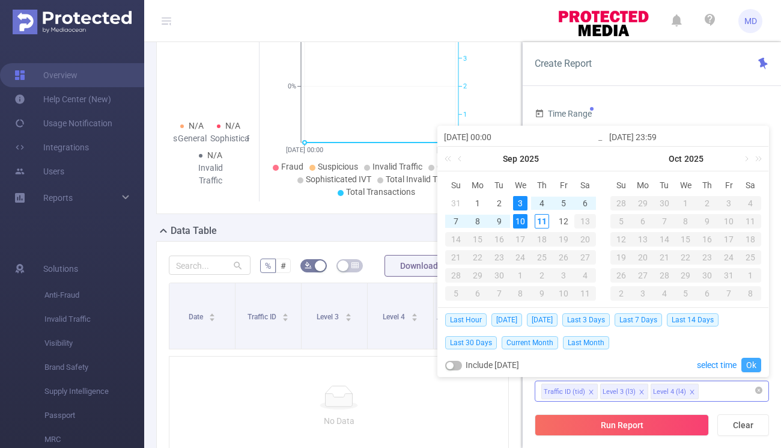
click at [752, 364] on link "Ok" at bounding box center [752, 365] width 20 height 14
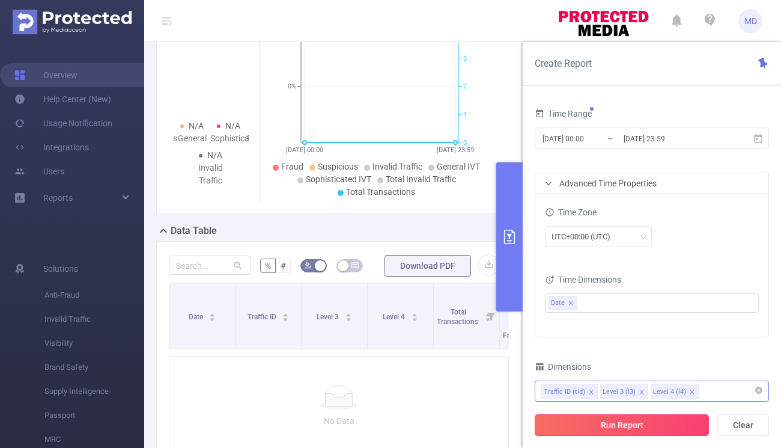
click at [629, 428] on button "Run Report" at bounding box center [622, 425] width 174 height 22
click at [519, 29] on header "MD" at bounding box center [390, 21] width 781 height 42
click at [509, 203] on button "primary" at bounding box center [510, 236] width 26 height 149
click at [509, 245] on button "primary" at bounding box center [510, 236] width 26 height 149
click at [620, 428] on button "Run Report" at bounding box center [622, 425] width 174 height 22
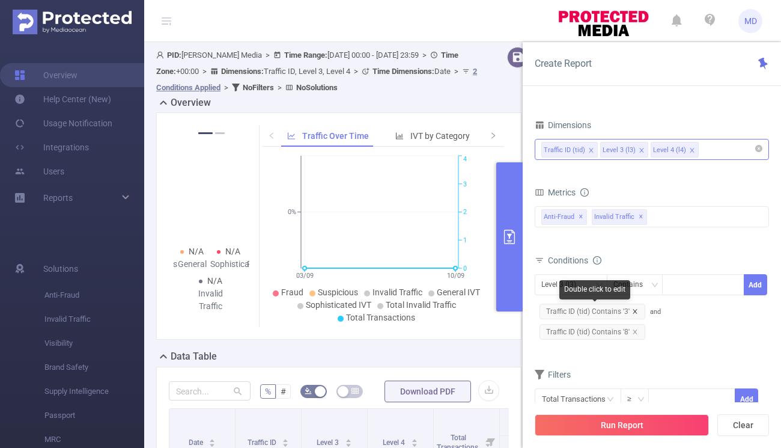
click at [634, 312] on icon "icon: close" at bounding box center [635, 311] width 6 height 6
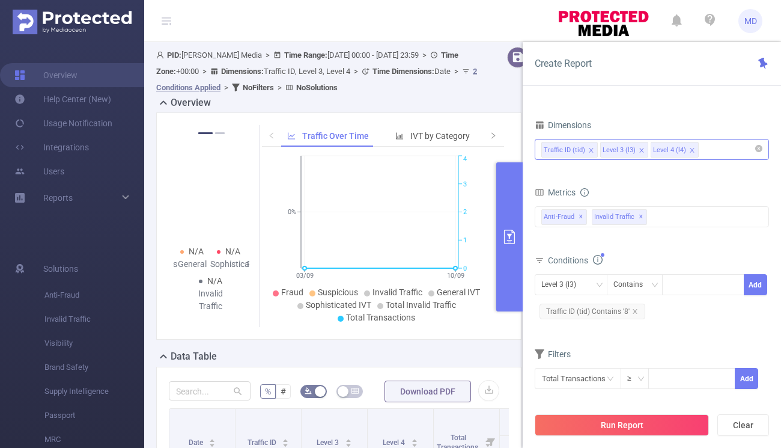
click at [634, 312] on icon "icon: close" at bounding box center [635, 311] width 6 height 6
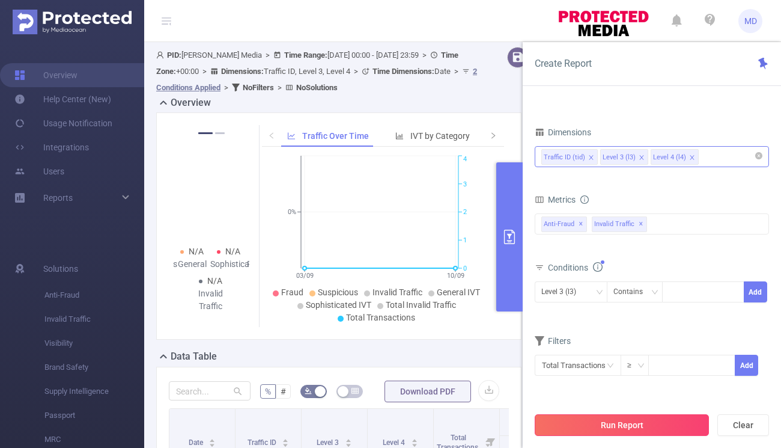
click at [632, 430] on button "Run Report" at bounding box center [622, 425] width 174 height 22
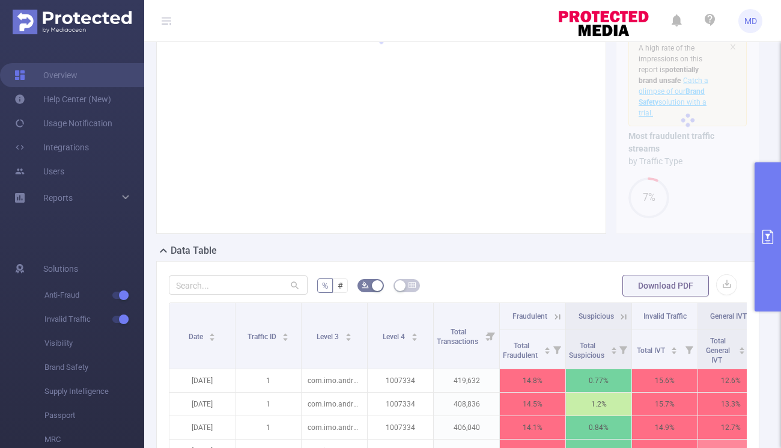
scroll to position [90, 0]
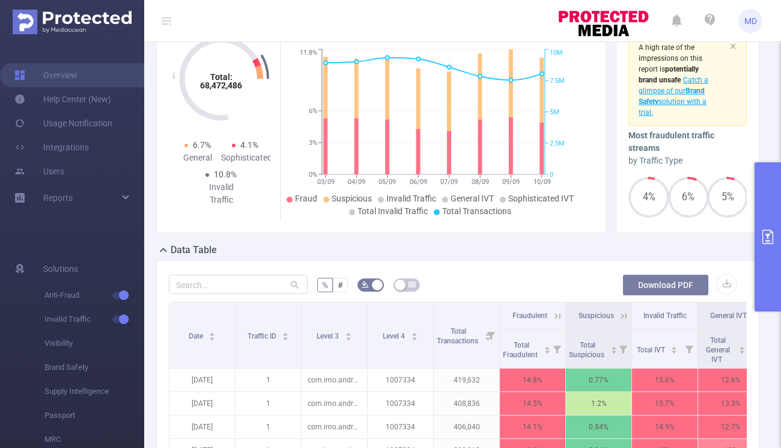
click at [669, 287] on button "Download PDF" at bounding box center [666, 285] width 87 height 22
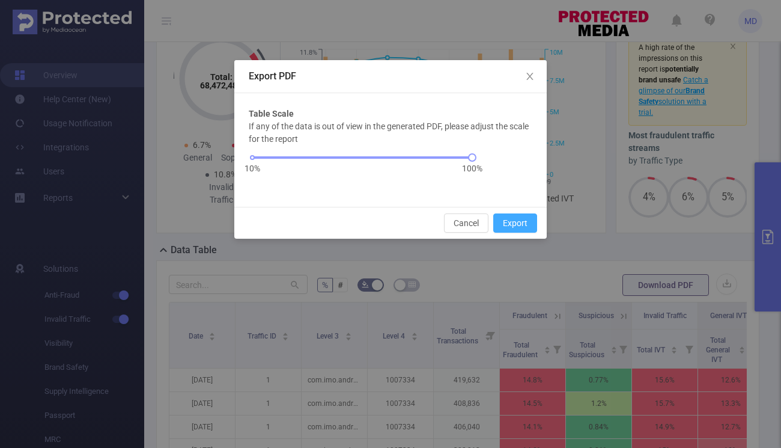
click at [519, 224] on button "Export" at bounding box center [515, 222] width 44 height 19
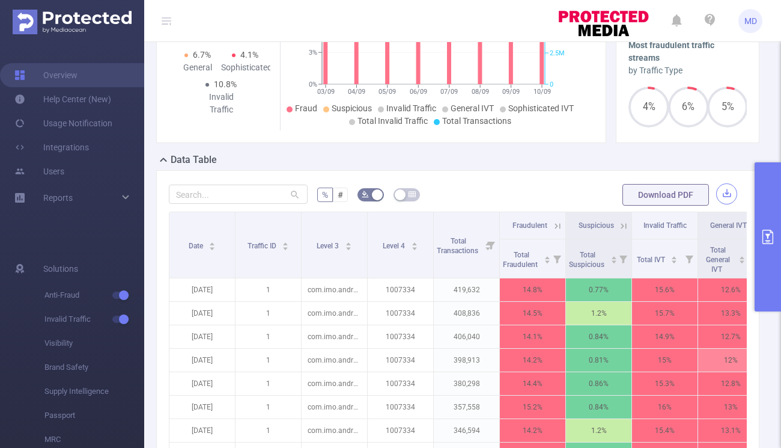
click at [721, 197] on button "button" at bounding box center [727, 193] width 21 height 21
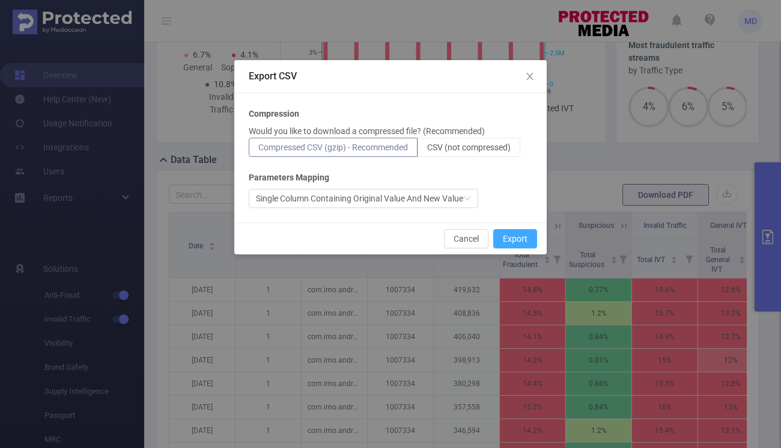
click at [513, 240] on button "Export" at bounding box center [515, 238] width 44 height 19
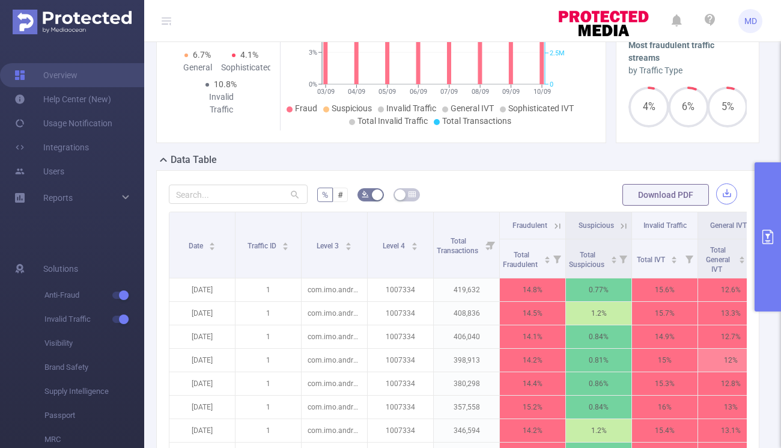
click at [718, 192] on button "button" at bounding box center [727, 193] width 21 height 21
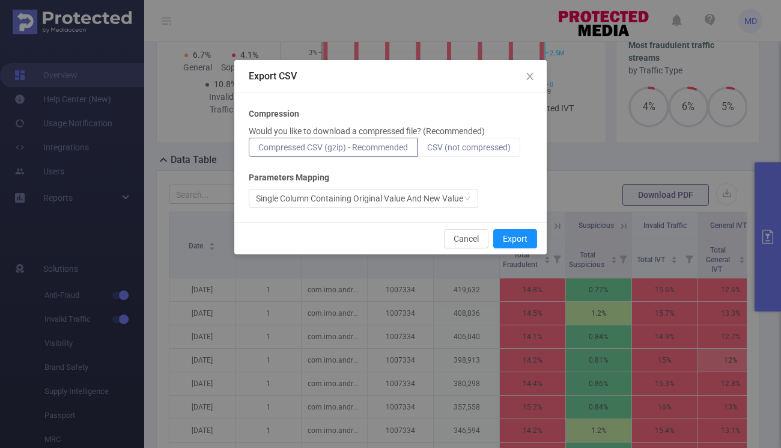
click at [460, 152] on label "CSV (not compressed)" at bounding box center [469, 147] width 103 height 19
click at [427, 150] on input "CSV (not compressed)" at bounding box center [427, 150] width 0 height 0
click at [513, 237] on button "Export" at bounding box center [515, 238] width 44 height 19
